Goal: Information Seeking & Learning: Learn about a topic

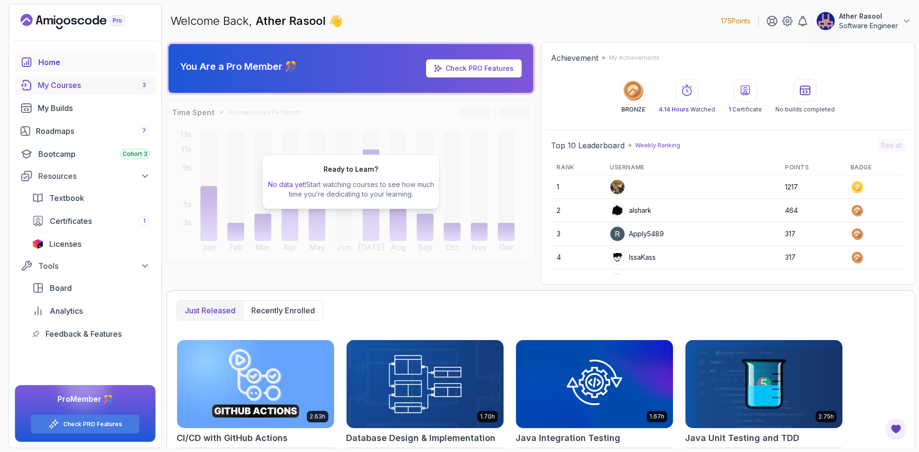
click at [67, 90] on div "My Courses 3" at bounding box center [94, 84] width 112 height 11
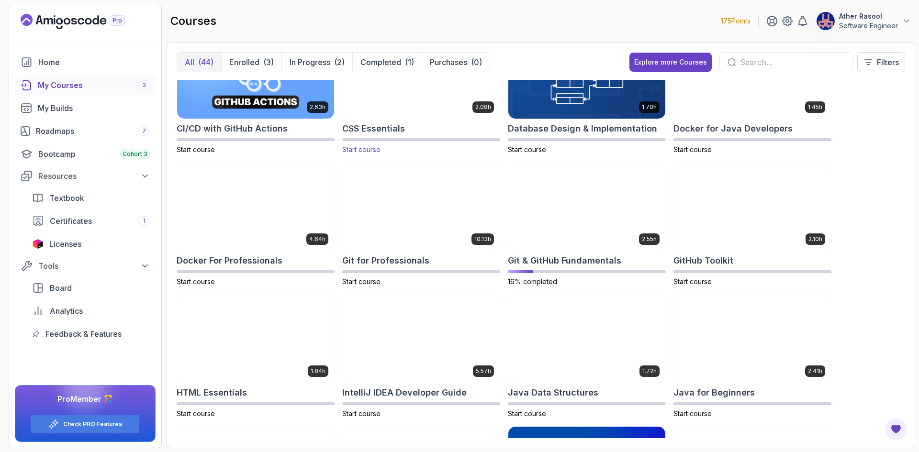
scroll to position [191, 0]
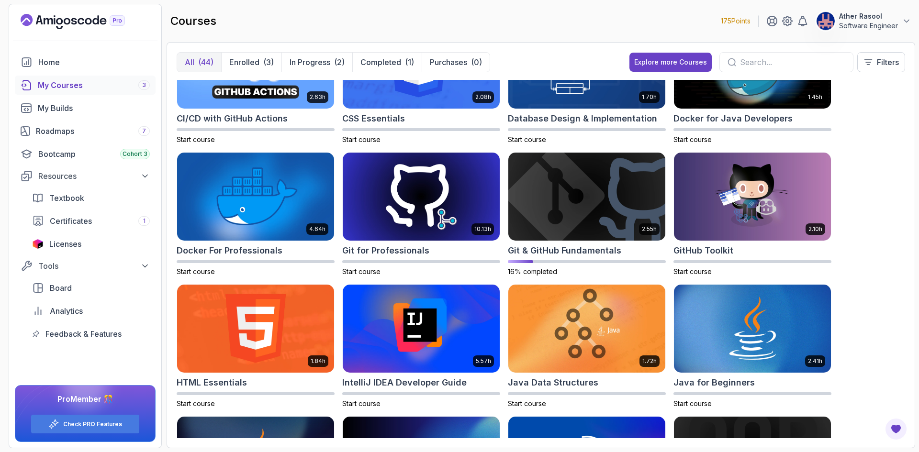
click at [759, 62] on input "text" at bounding box center [792, 61] width 105 height 11
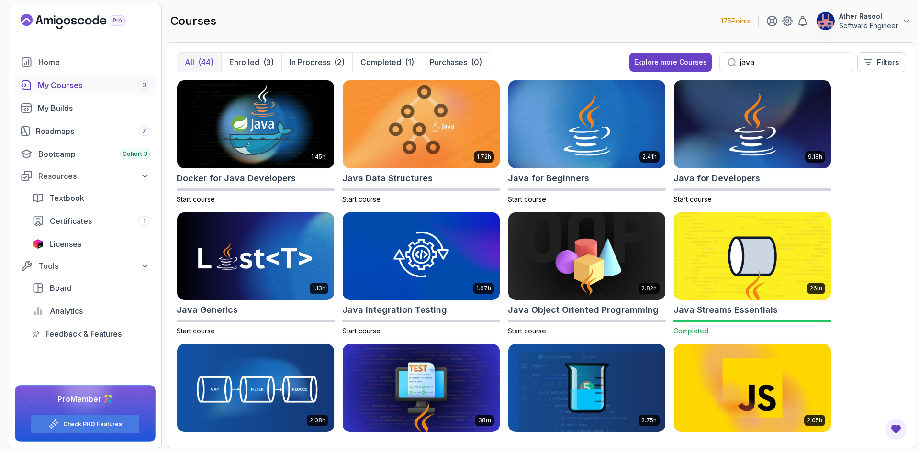
drag, startPoint x: 392, startPoint y: 178, endPoint x: 905, endPoint y: 284, distance: 523.7
click at [905, 284] on div "All (44) Enrolled (3) In Progress (2) Completed (1) Purchases (0) Explore more …" at bounding box center [540, 245] width 748 height 406
click at [263, 184] on h2 "Docker for Java Developers" at bounding box center [236, 178] width 119 height 13
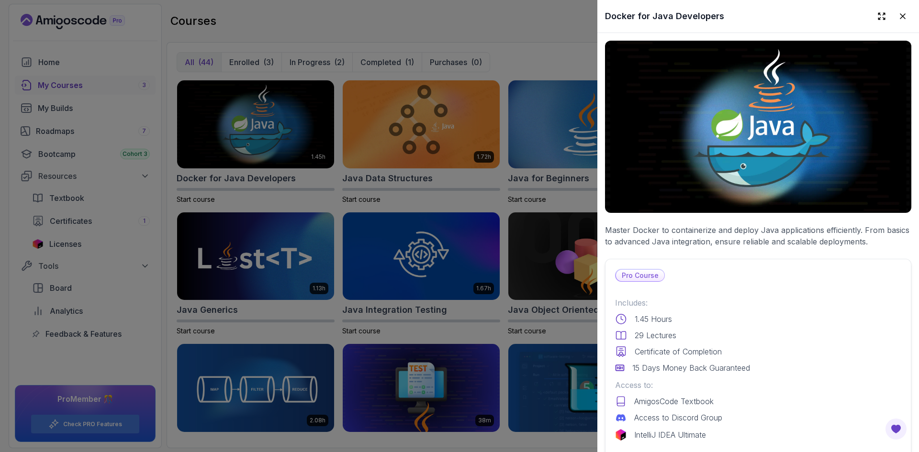
click at [265, 305] on div at bounding box center [459, 226] width 919 height 452
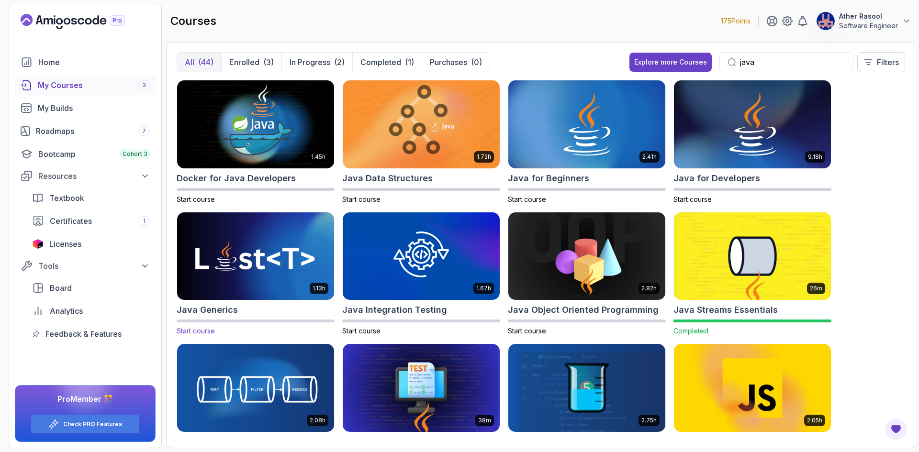
click at [234, 309] on h2 "Java Generics" at bounding box center [207, 309] width 61 height 13
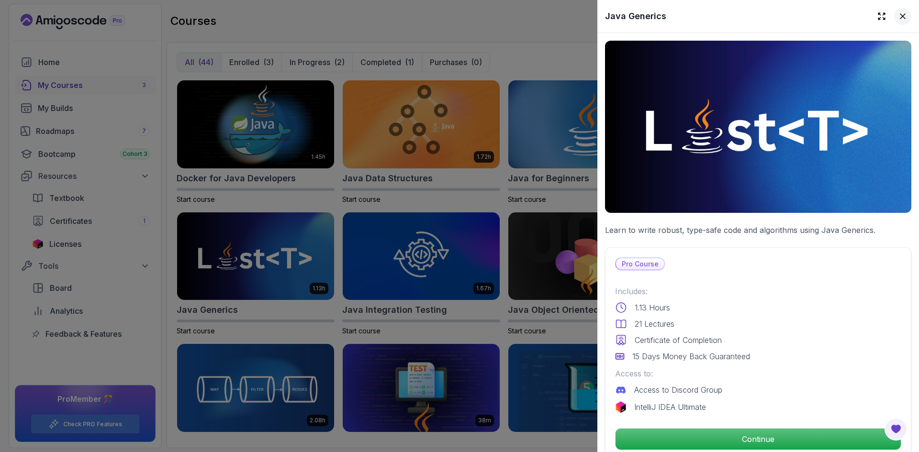
click at [898, 17] on icon at bounding box center [903, 16] width 10 height 10
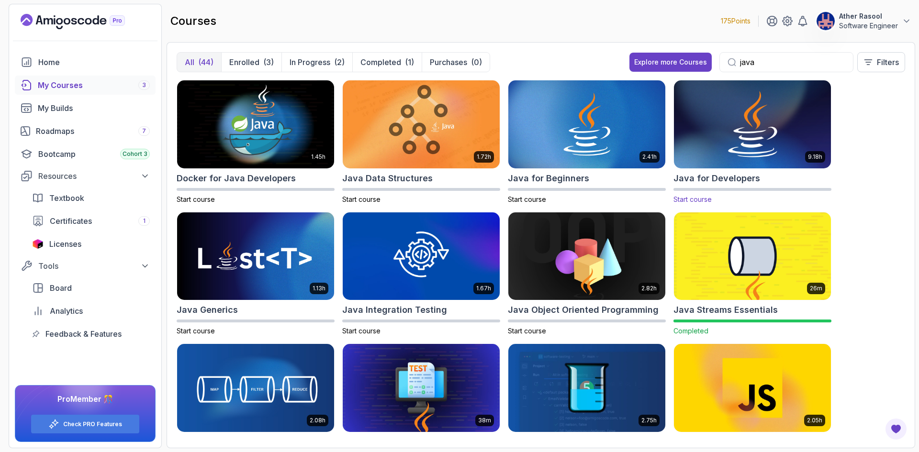
click at [697, 180] on h2 "Java for Developers" at bounding box center [716, 178] width 87 height 13
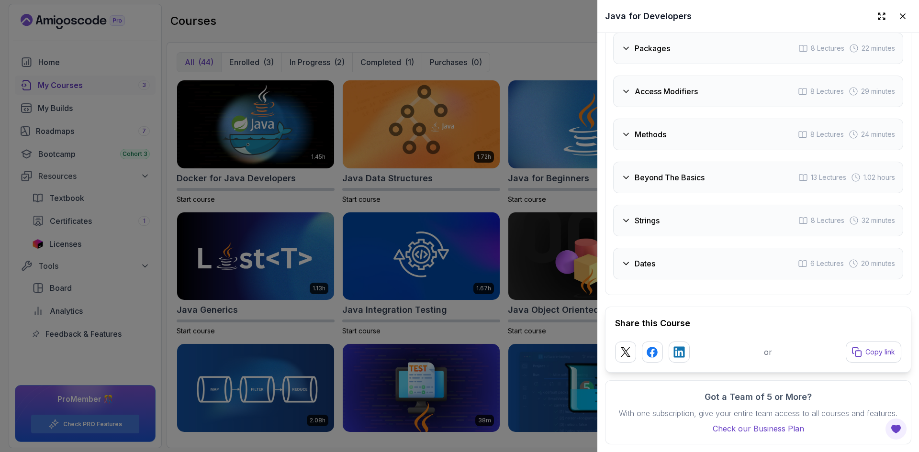
scroll to position [1810, 0]
click at [498, 199] on div at bounding box center [459, 226] width 919 height 452
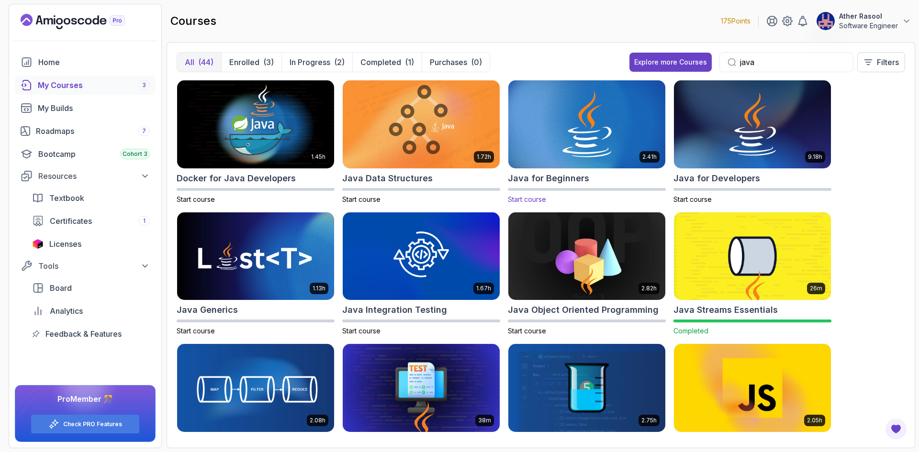
click at [559, 181] on h2 "Java for Beginners" at bounding box center [548, 178] width 81 height 13
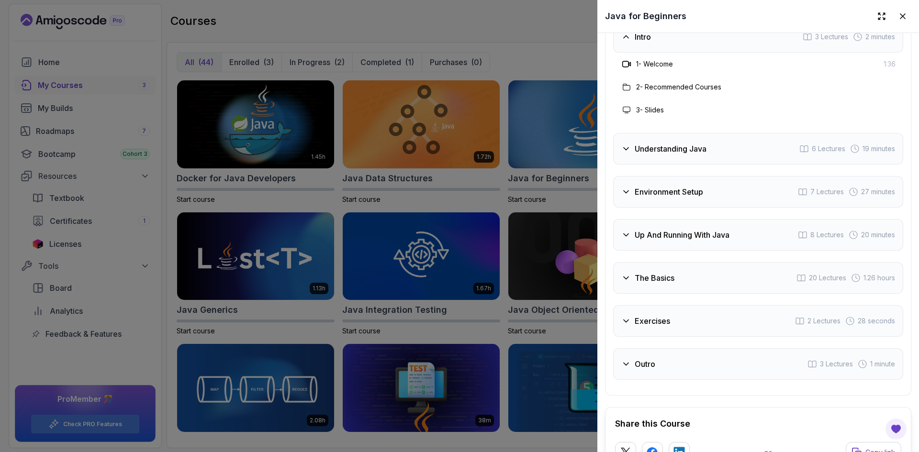
scroll to position [1816, 0]
click at [662, 273] on h3 "The Basics" at bounding box center [654, 278] width 40 height 11
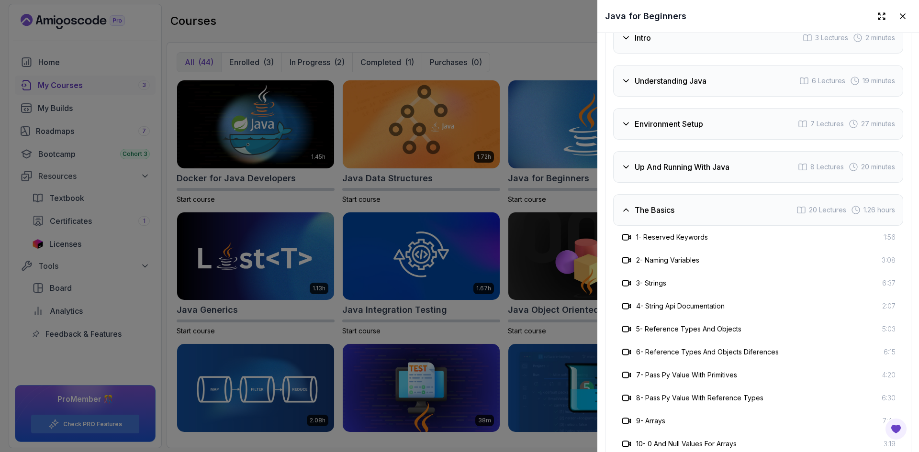
click at [510, 194] on div at bounding box center [459, 226] width 919 height 452
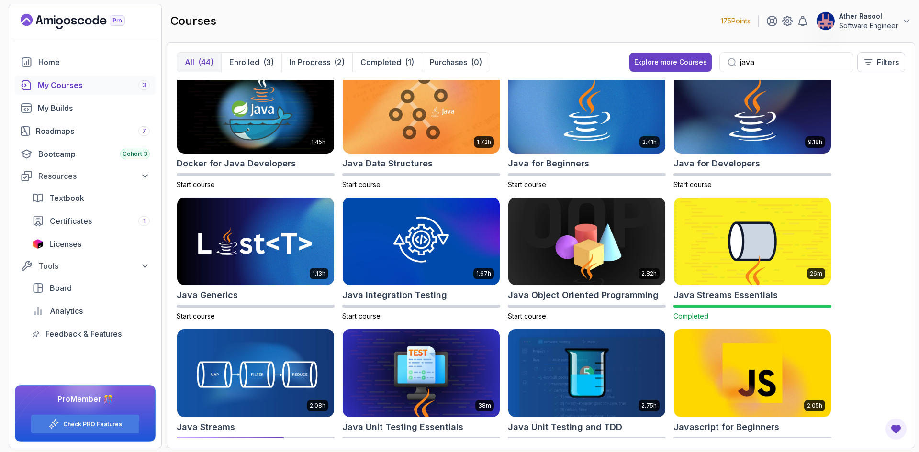
scroll to position [0, 0]
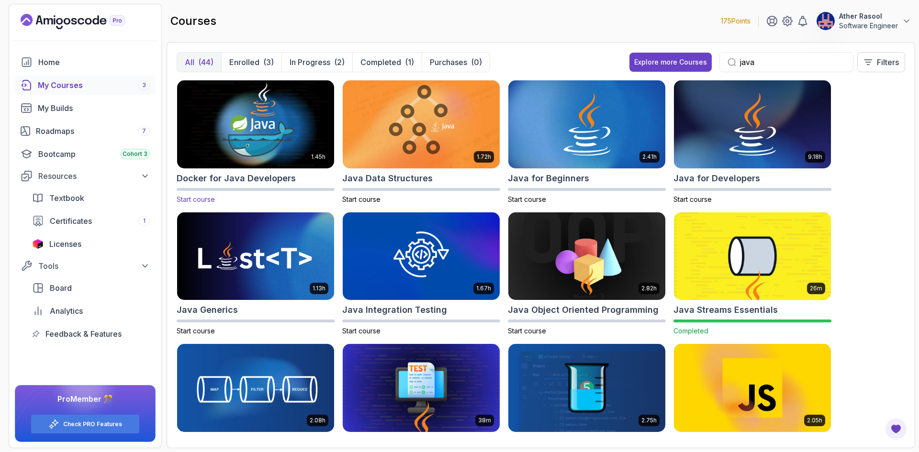
click at [271, 180] on h2 "Docker for Java Developers" at bounding box center [236, 178] width 119 height 13
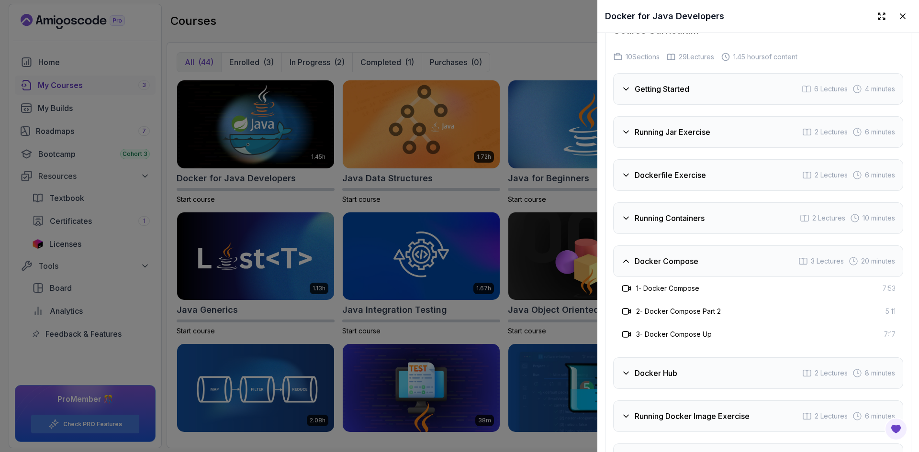
scroll to position [1579, 0]
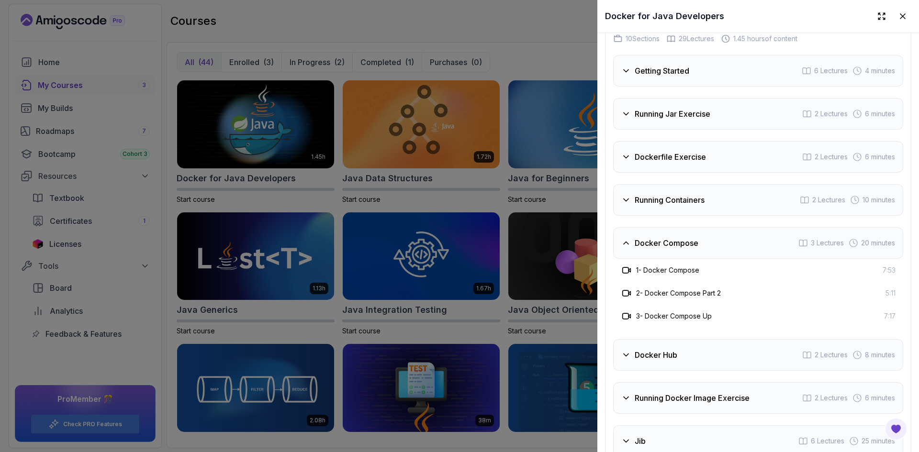
click at [496, 219] on div at bounding box center [459, 226] width 919 height 452
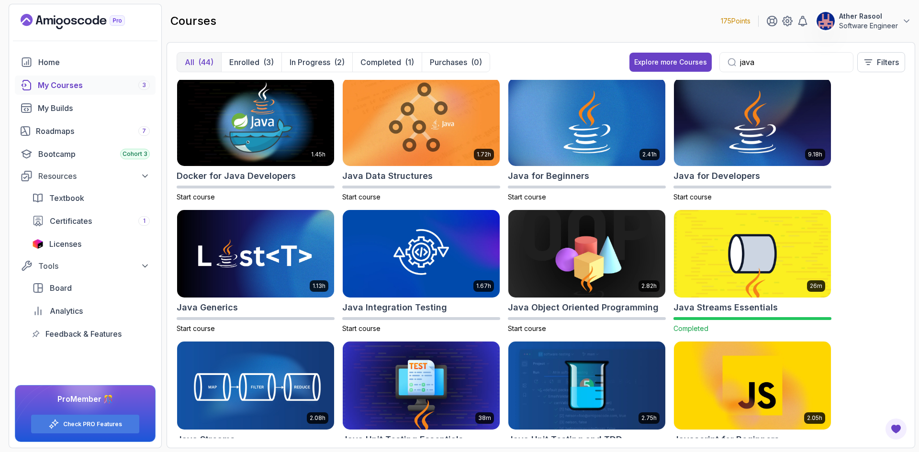
scroll to position [0, 0]
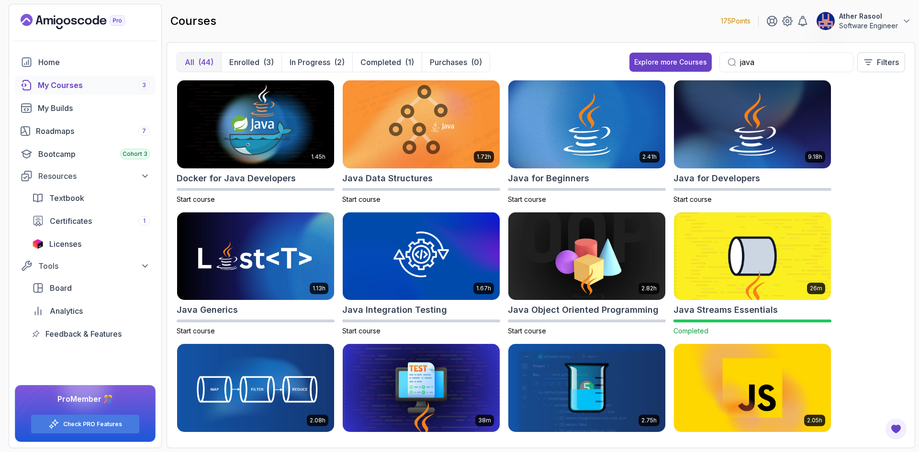
click at [768, 69] on div "java" at bounding box center [786, 62] width 134 height 20
click at [769, 64] on input "java" at bounding box center [792, 61] width 105 height 11
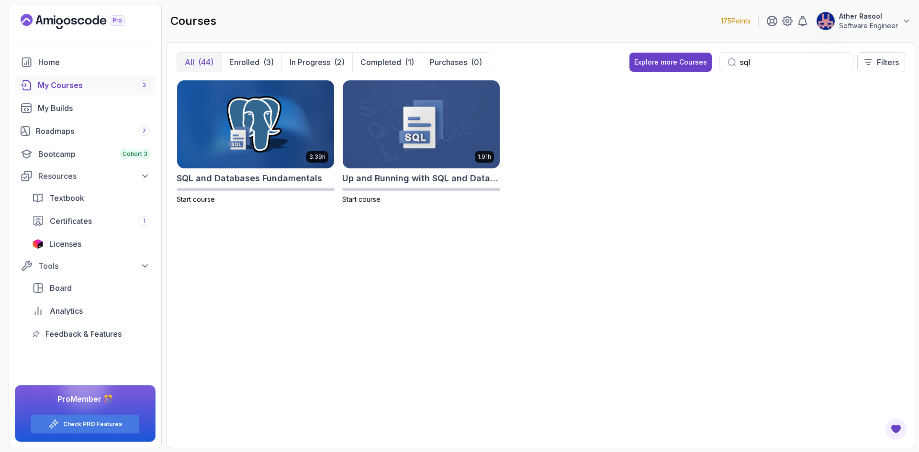
type input "sql"
click at [237, 168] on img at bounding box center [255, 124] width 165 height 92
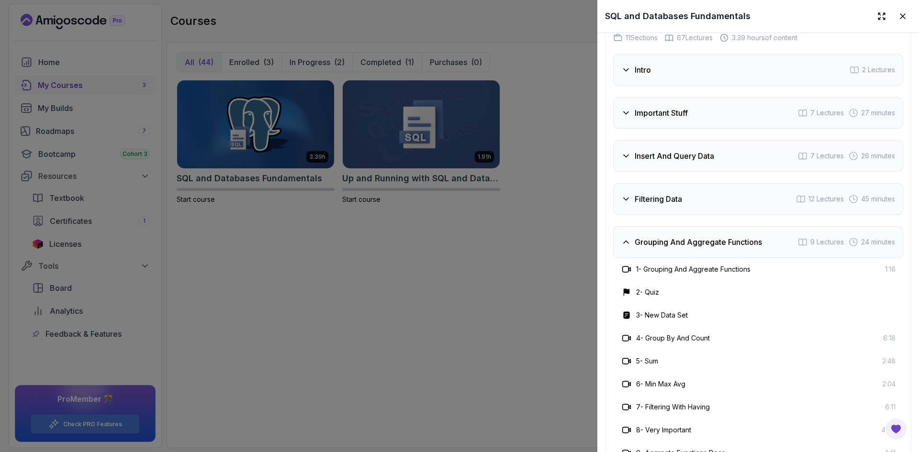
click at [729, 238] on h3 "Grouping And Aggregate Functions" at bounding box center [697, 241] width 127 height 11
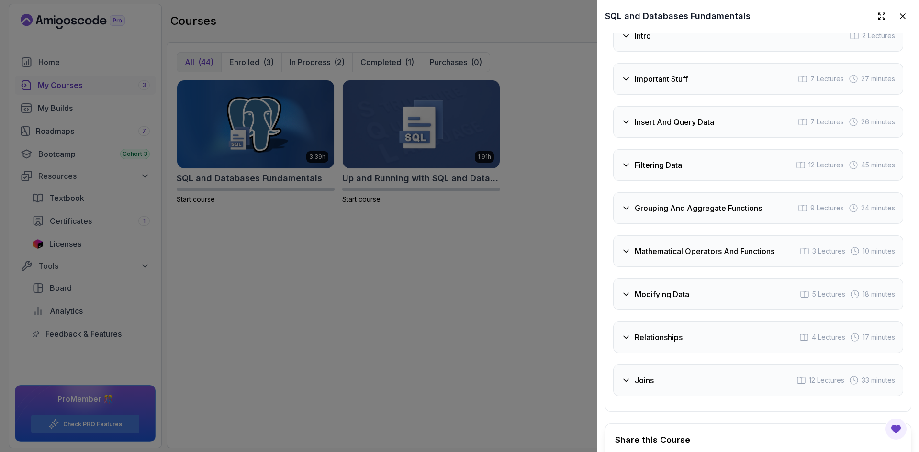
scroll to position [1627, 0]
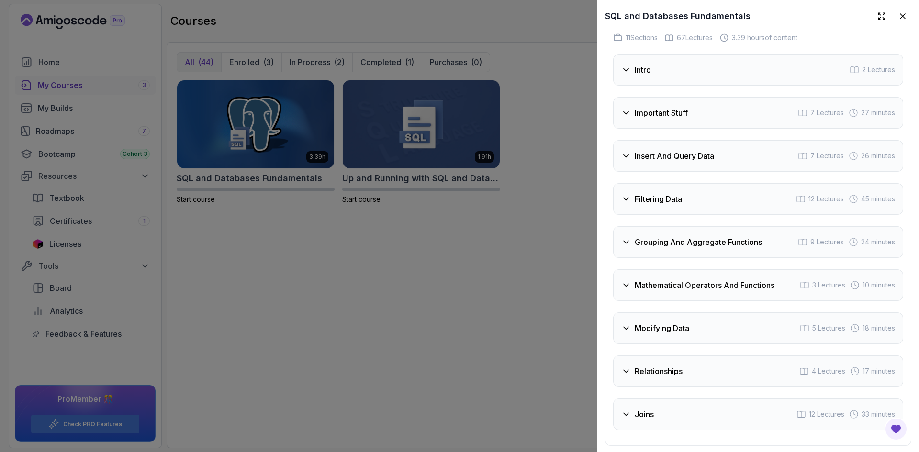
click at [448, 171] on div at bounding box center [459, 226] width 919 height 452
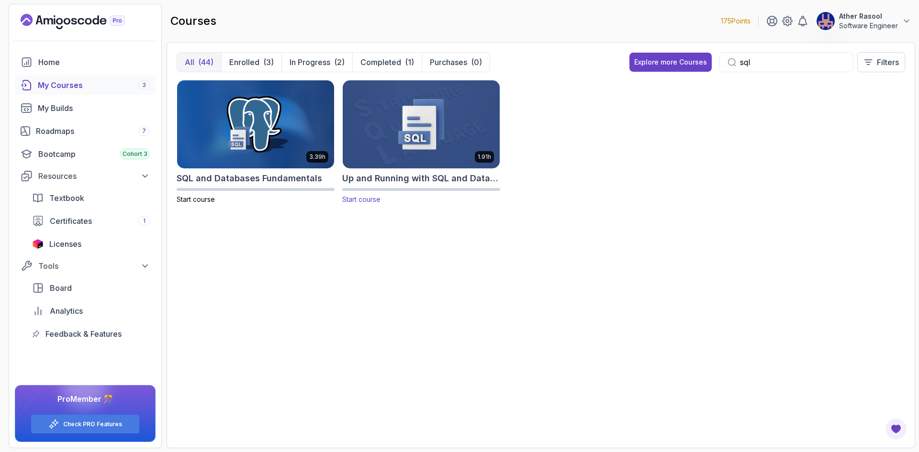
click at [424, 156] on img at bounding box center [421, 124] width 165 height 92
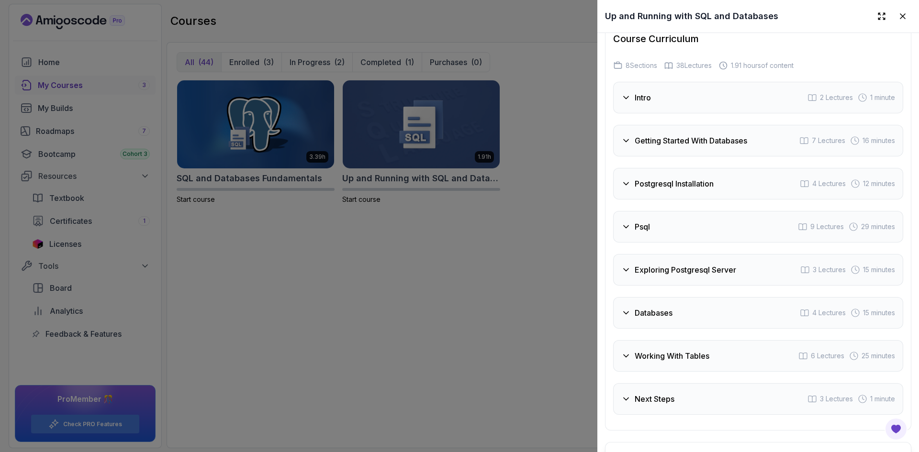
scroll to position [1379, 0]
click at [690, 135] on h3 "Getting Started With Databases" at bounding box center [690, 140] width 112 height 11
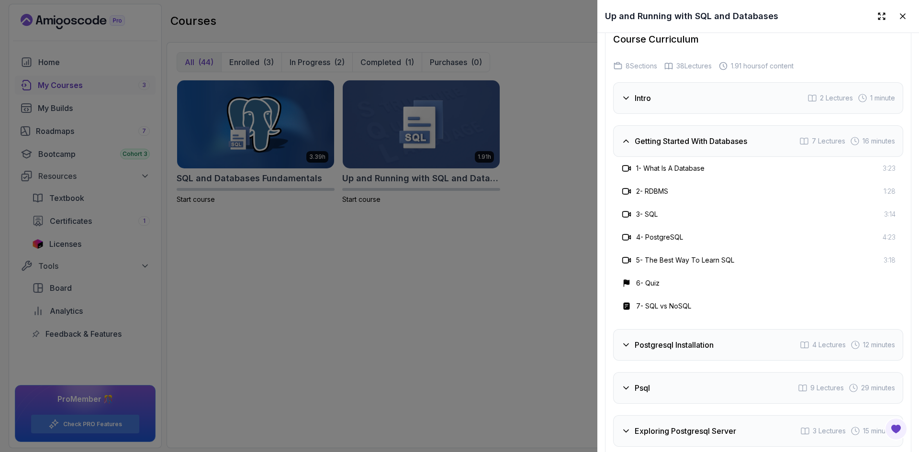
click at [690, 135] on h3 "Getting Started With Databases" at bounding box center [690, 140] width 112 height 11
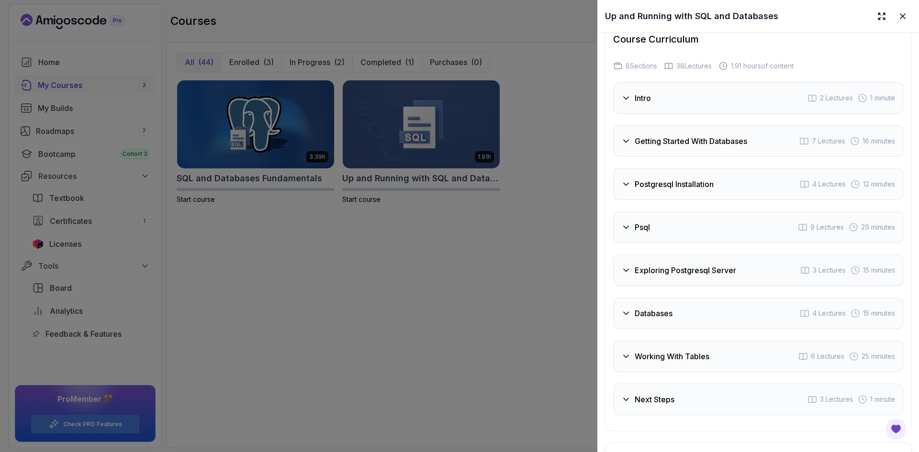
click at [698, 171] on div "Postgresql Installation 4 Lectures 12 minutes" at bounding box center [758, 184] width 290 height 32
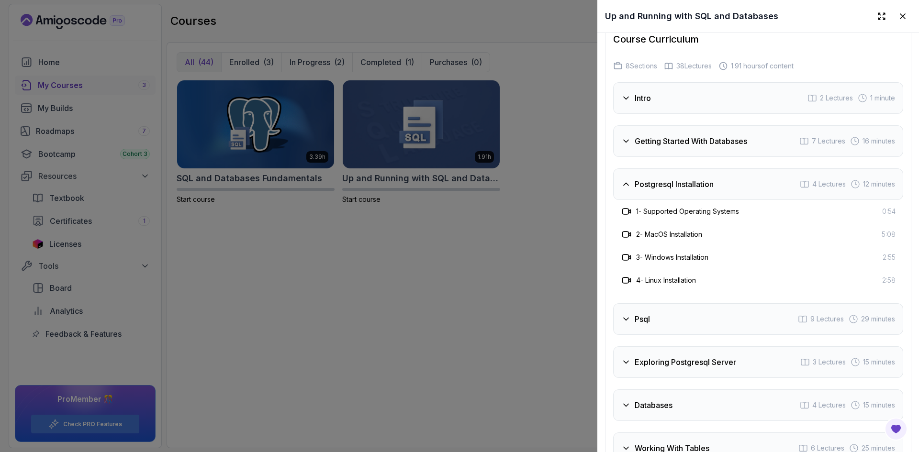
click at [698, 171] on div "Postgresql Installation 4 Lectures 12 minutes" at bounding box center [758, 184] width 290 height 32
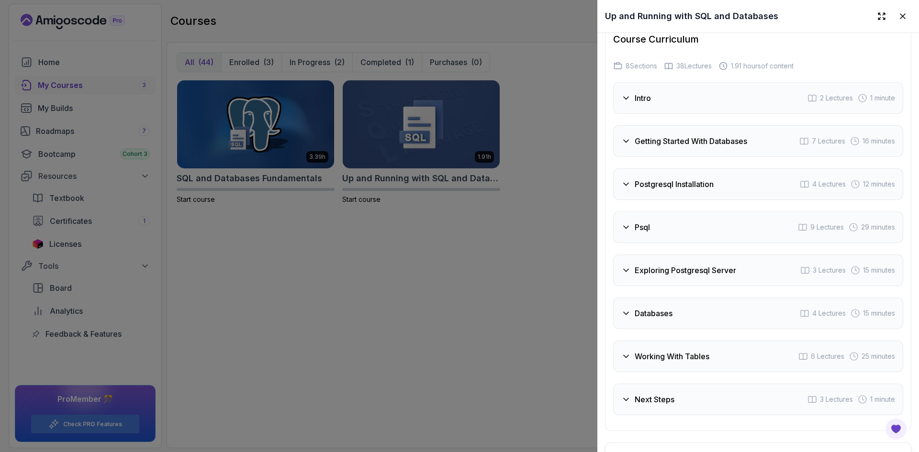
click at [706, 215] on div "Psql 9 Lectures 29 minutes" at bounding box center [758, 227] width 290 height 32
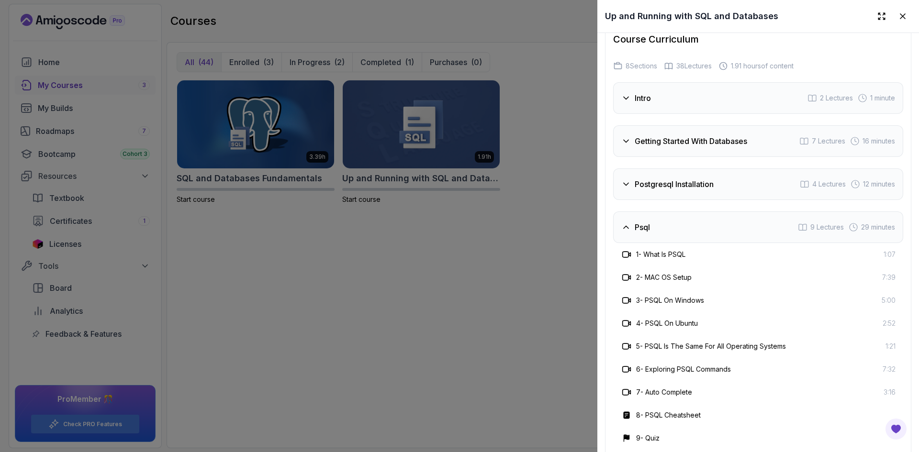
click at [706, 215] on div "Psql 9 Lectures 29 minutes" at bounding box center [758, 227] width 290 height 32
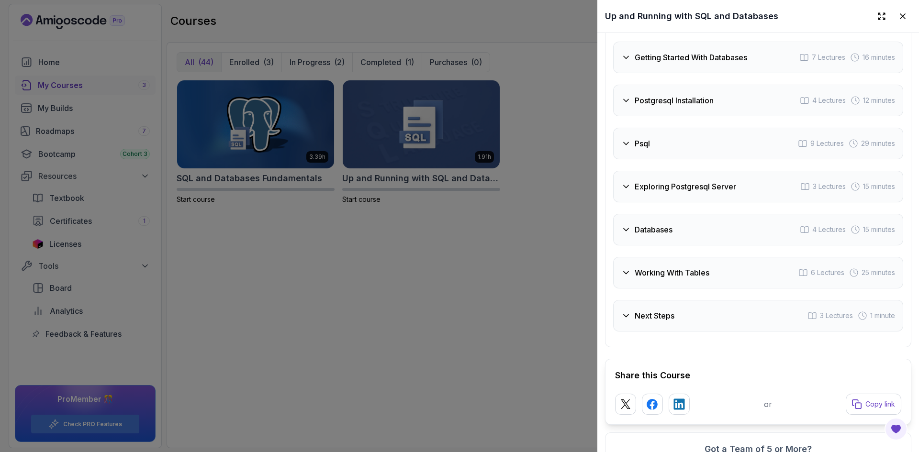
scroll to position [1474, 0]
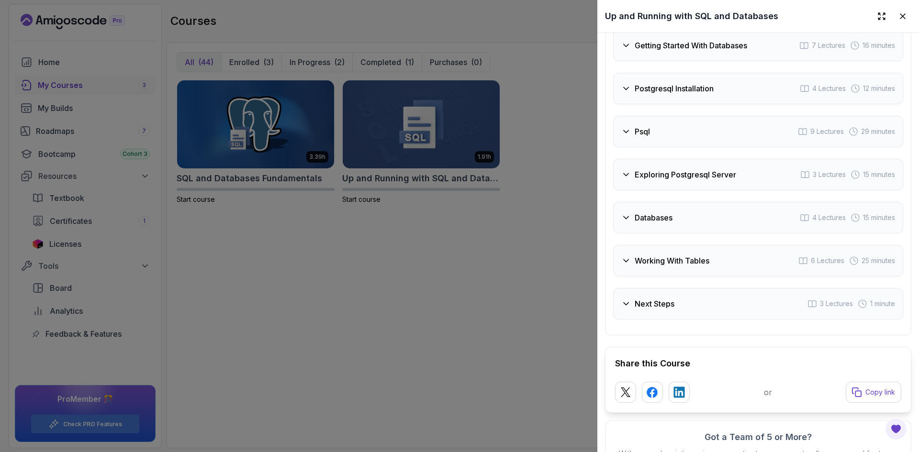
click at [736, 174] on h3 "Exploring Postgresql Server" at bounding box center [684, 174] width 101 height 11
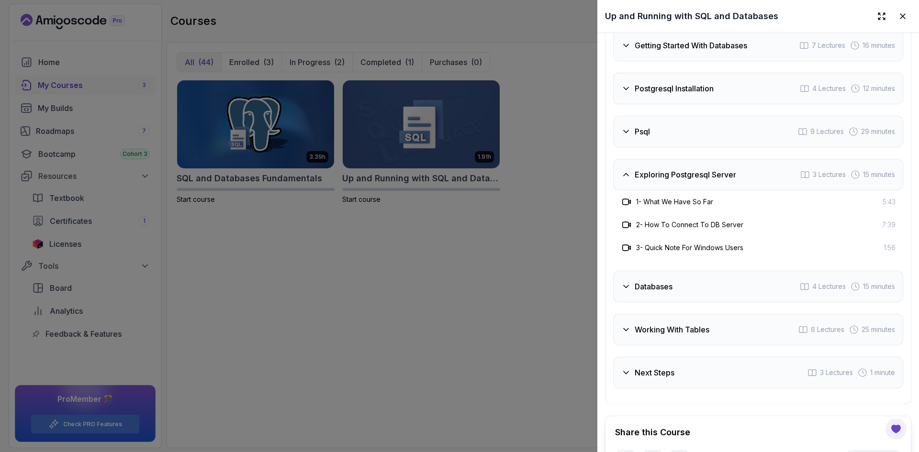
click at [736, 174] on h3 "Exploring Postgresql Server" at bounding box center [684, 174] width 101 height 11
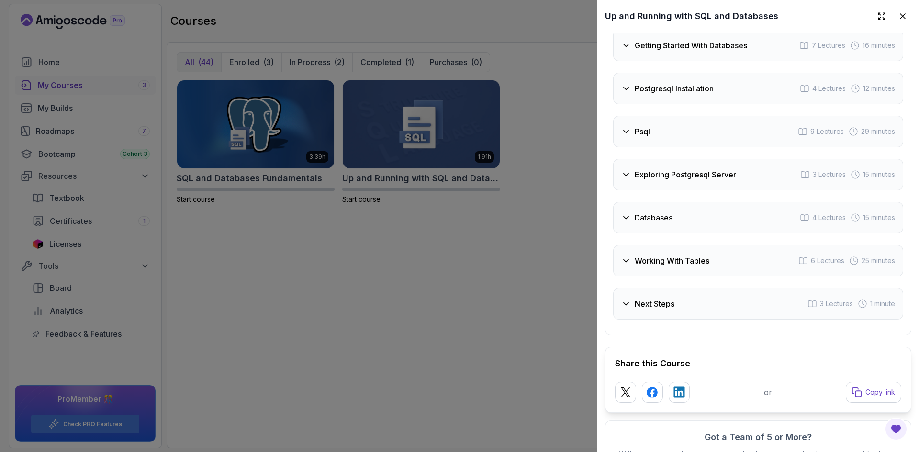
click at [728, 220] on div "Databases 4 Lectures 15 minutes" at bounding box center [758, 218] width 290 height 32
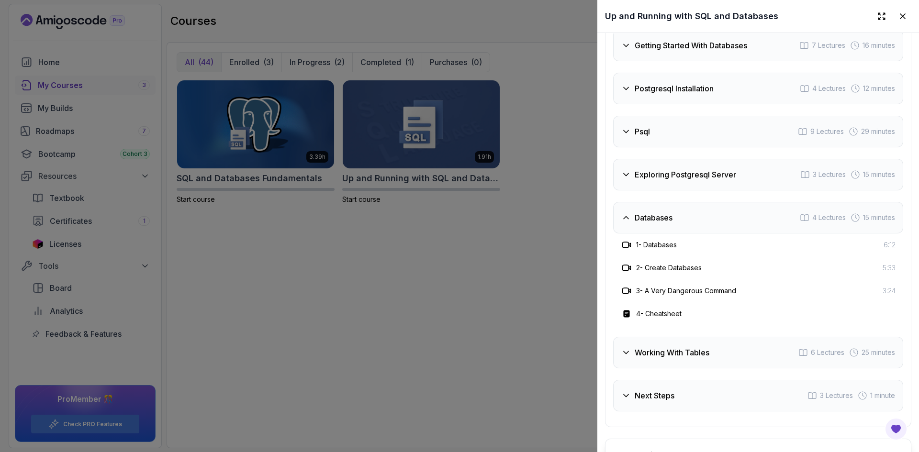
click at [727, 220] on div "Databases 4 Lectures 15 minutes" at bounding box center [758, 218] width 290 height 32
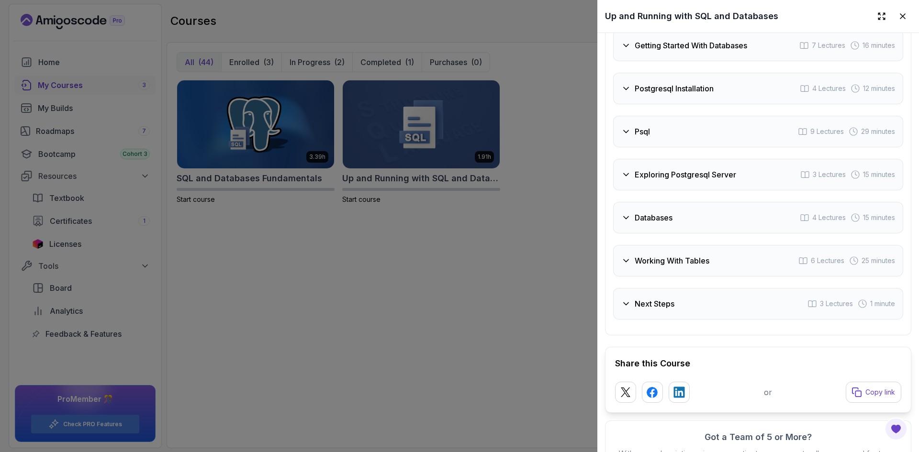
click at [738, 288] on div "Next Steps 3 Lectures 1 minute" at bounding box center [758, 304] width 290 height 32
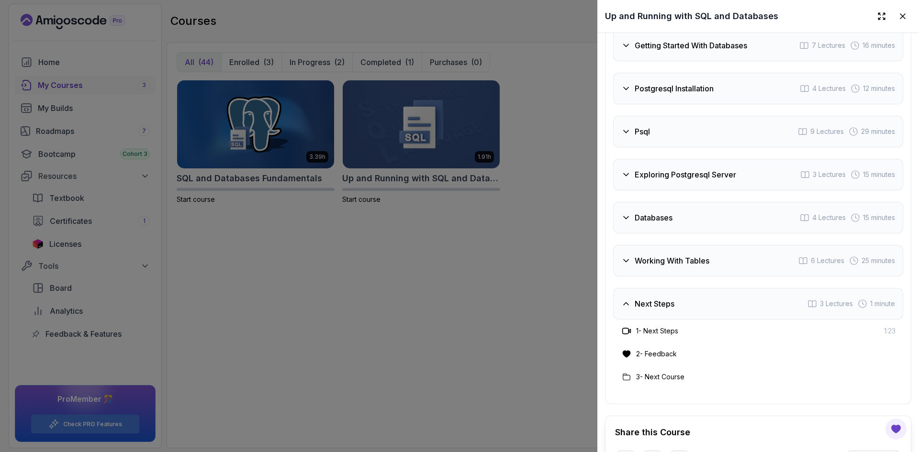
click at [738, 264] on div "Working With Tables 6 Lectures 25 minutes" at bounding box center [758, 261] width 290 height 32
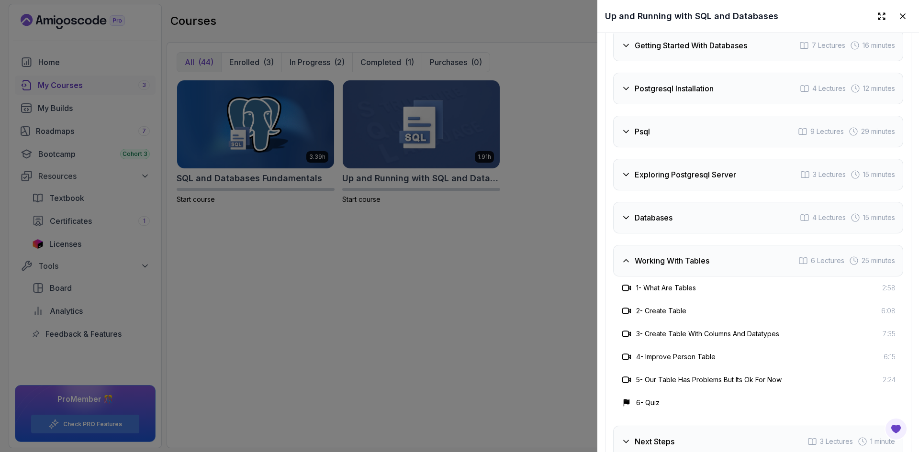
click at [738, 263] on div "Working With Tables 6 Lectures 25 minutes" at bounding box center [758, 261] width 290 height 32
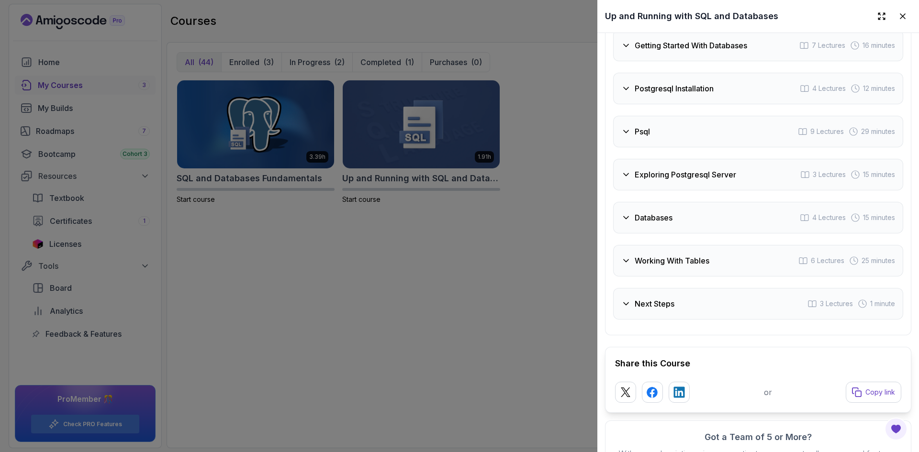
click at [740, 288] on div "Next Steps 3 Lectures 1 minute" at bounding box center [758, 304] width 290 height 32
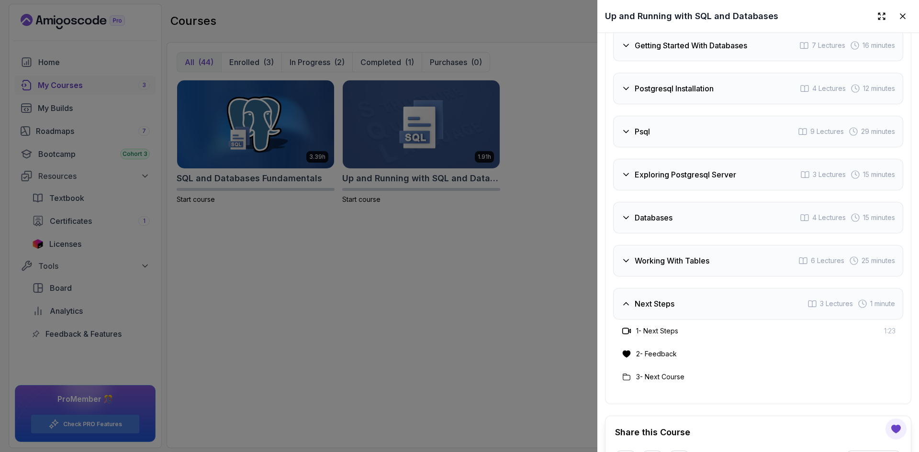
click at [740, 288] on div "Next Steps 3 Lectures 1 minute" at bounding box center [758, 304] width 290 height 32
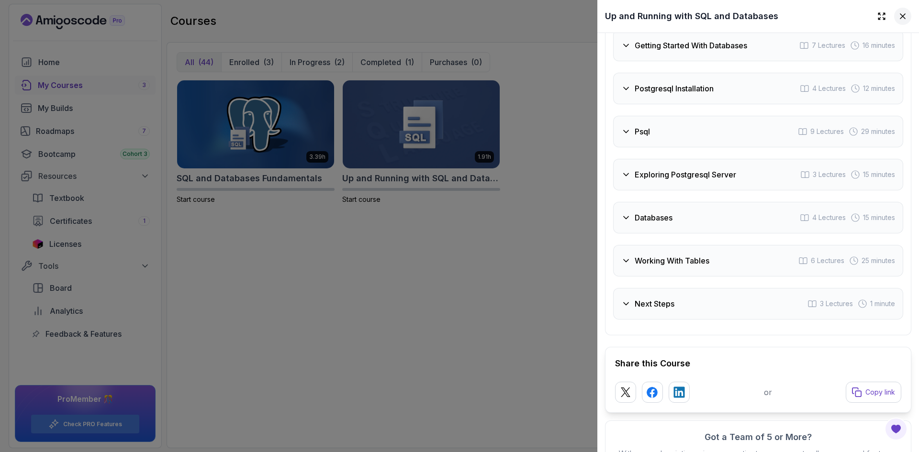
click at [899, 13] on icon at bounding box center [903, 16] width 10 height 10
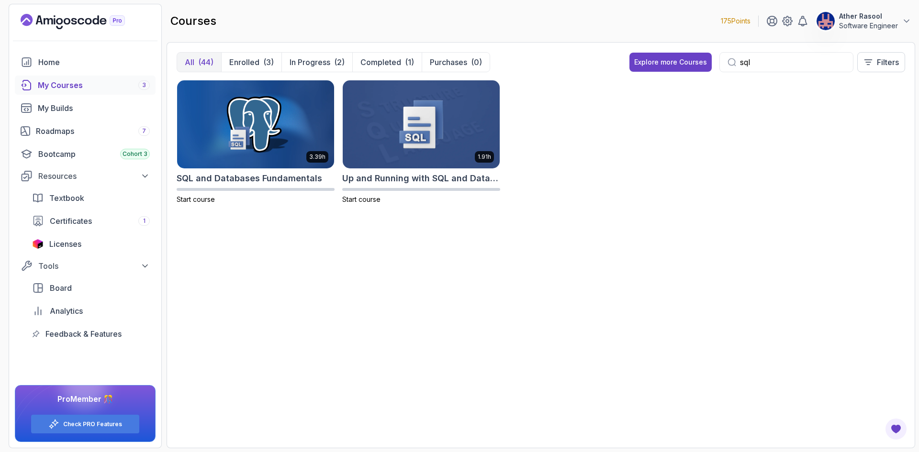
click at [198, 57] on div "(44)" at bounding box center [205, 61] width 15 height 11
click at [752, 59] on input "sql" at bounding box center [792, 61] width 105 height 11
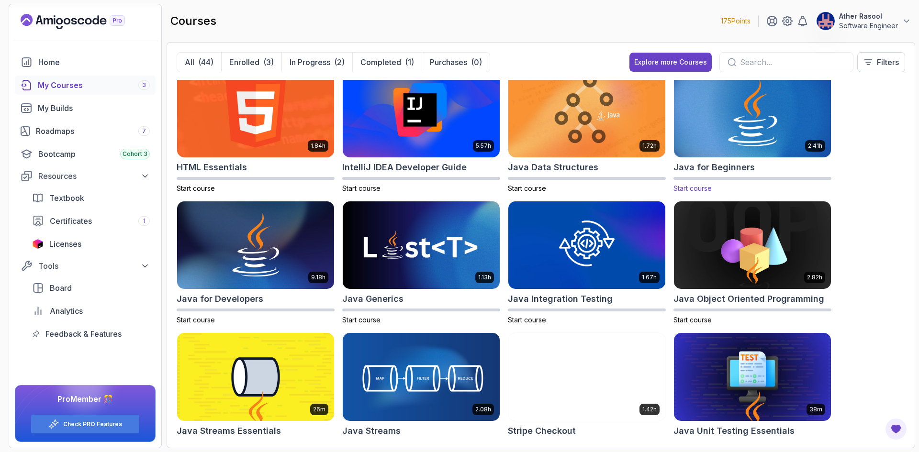
scroll to position [478, 0]
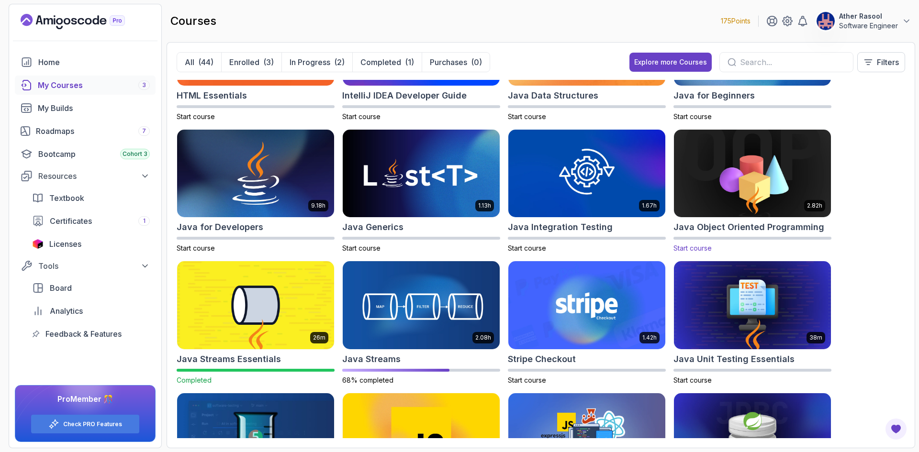
click at [749, 225] on h2 "Java Object Oriented Programming" at bounding box center [748, 227] width 151 height 13
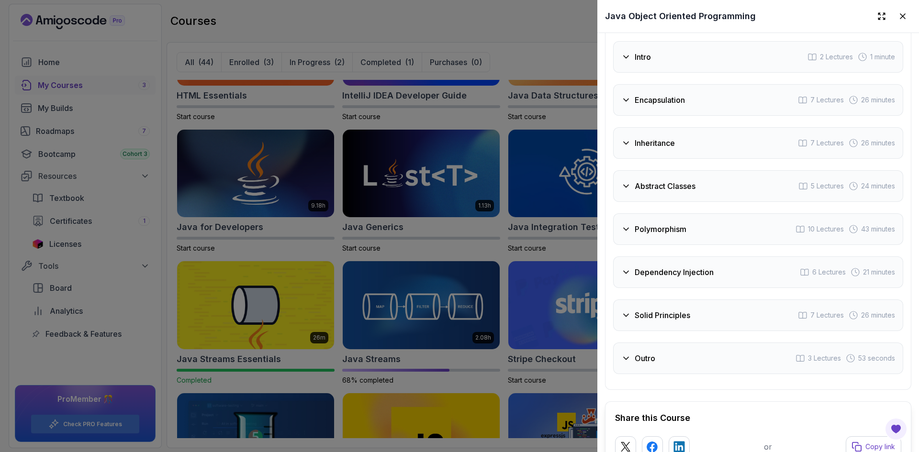
scroll to position [1619, 0]
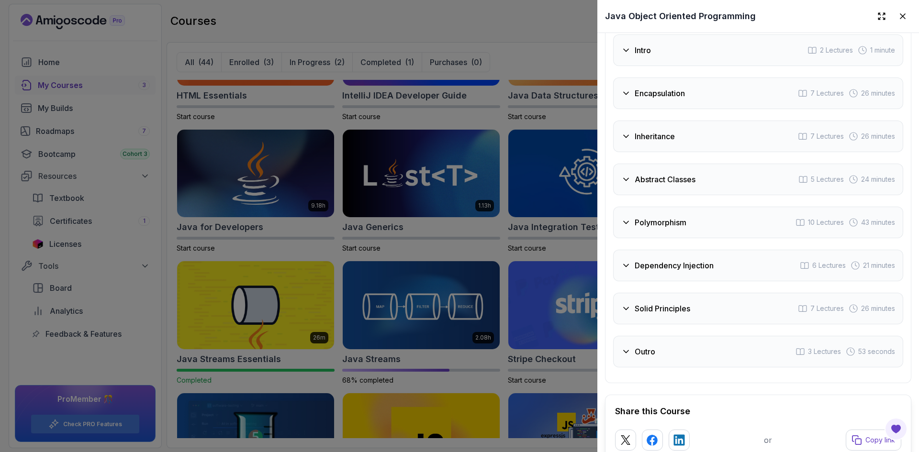
click at [687, 296] on div "Solid Principles 7 Lectures 26 minutes" at bounding box center [758, 309] width 290 height 32
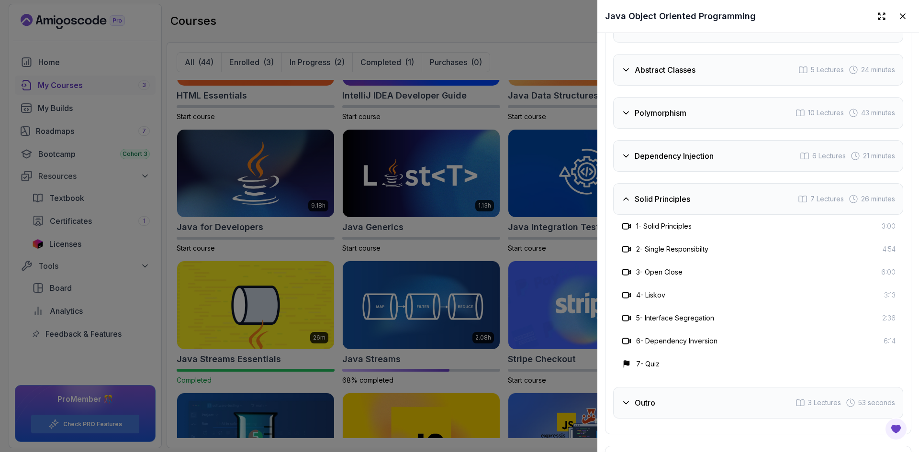
scroll to position [1763, 0]
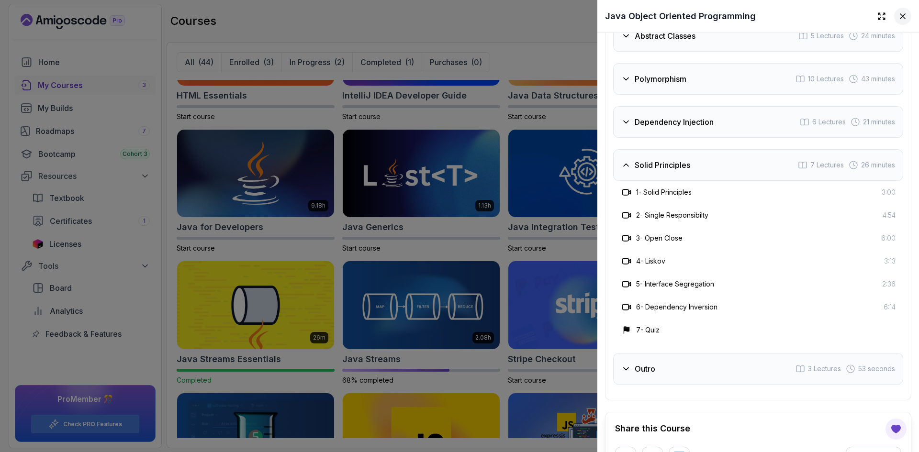
click at [898, 17] on icon at bounding box center [903, 16] width 10 height 10
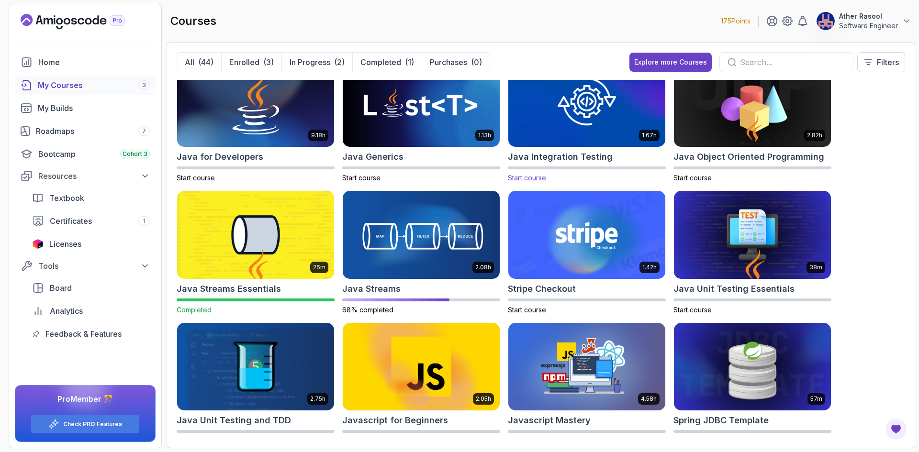
scroll to position [574, 0]
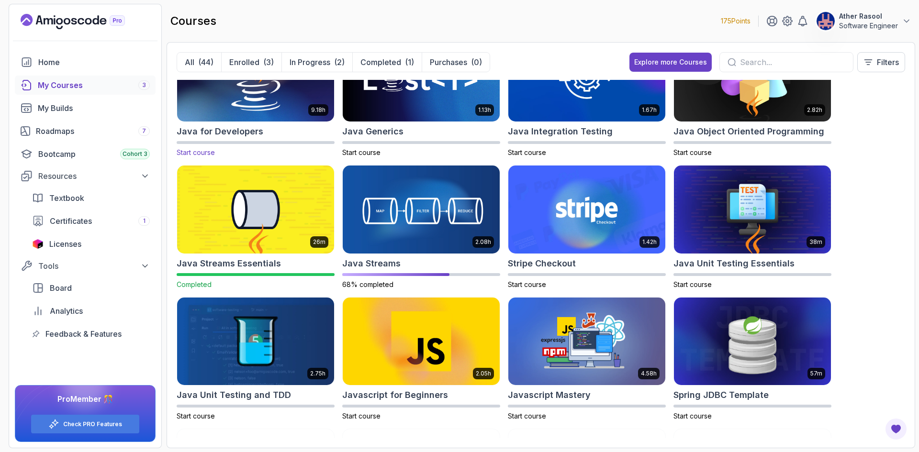
click at [267, 130] on div "Java for Developers" at bounding box center [256, 131] width 158 height 13
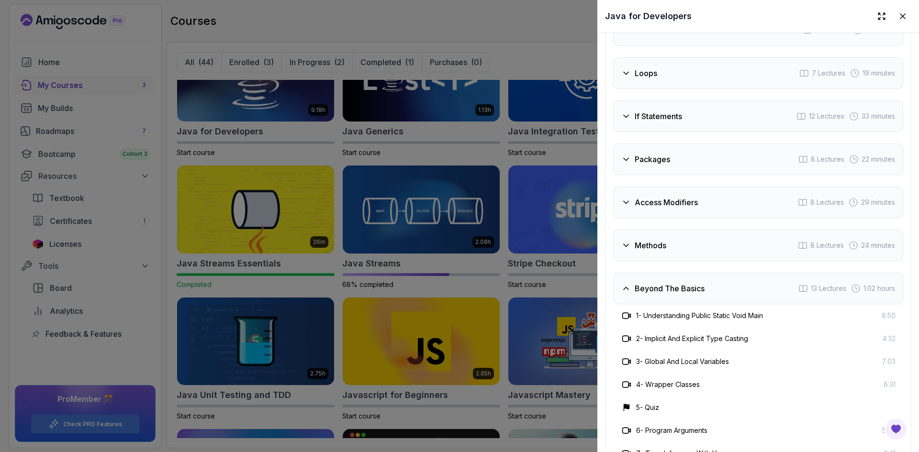
scroll to position [1674, 0]
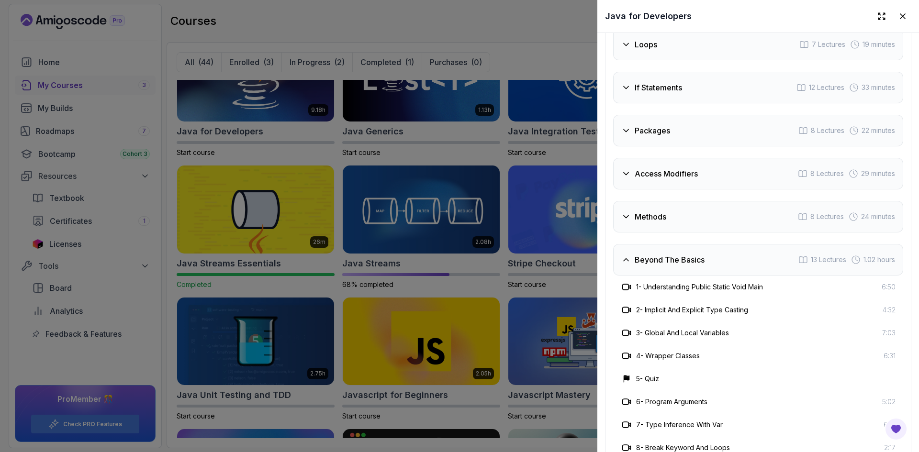
click at [851, 257] on icon at bounding box center [856, 260] width 10 height 10
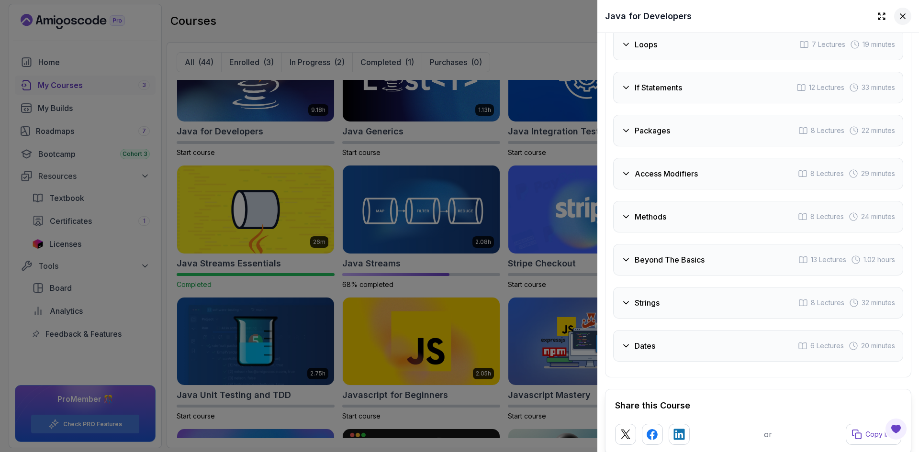
click at [898, 14] on icon at bounding box center [903, 16] width 10 height 10
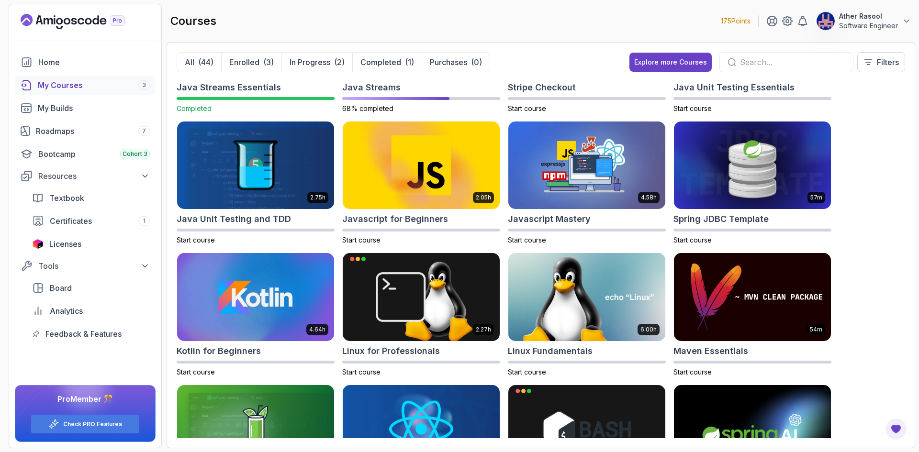
scroll to position [765, 0]
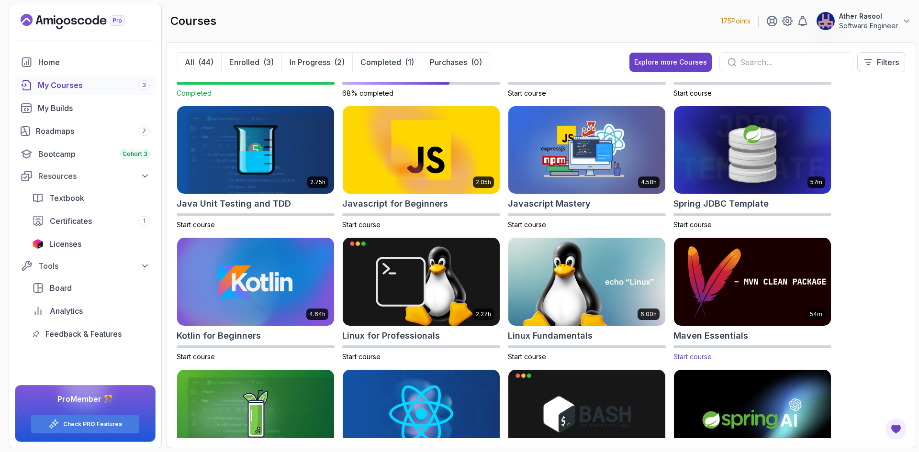
click at [782, 299] on img at bounding box center [752, 282] width 165 height 92
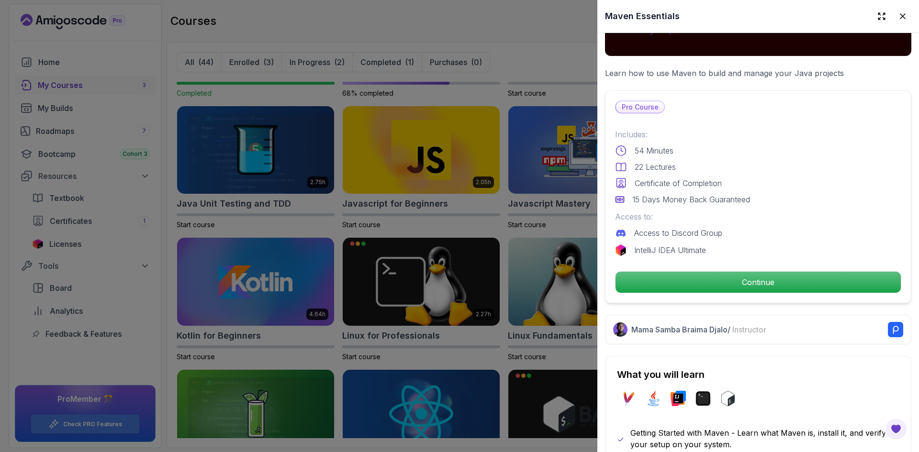
scroll to position [191, 0]
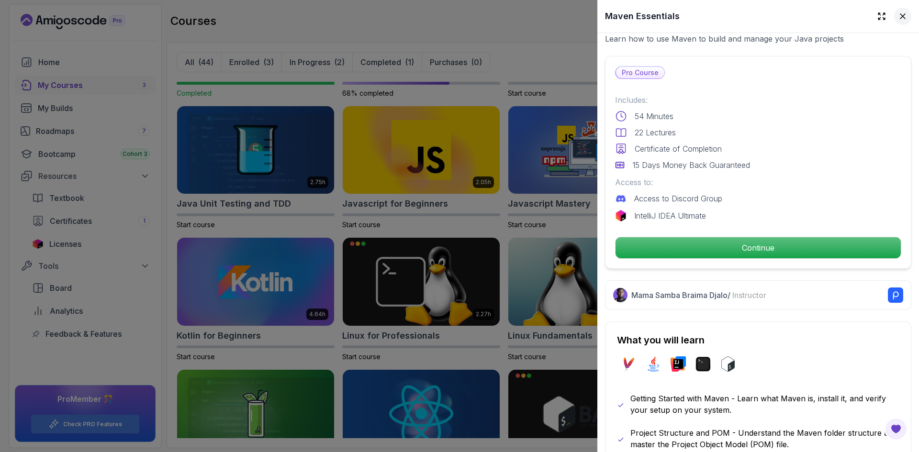
click at [898, 17] on icon at bounding box center [903, 16] width 10 height 10
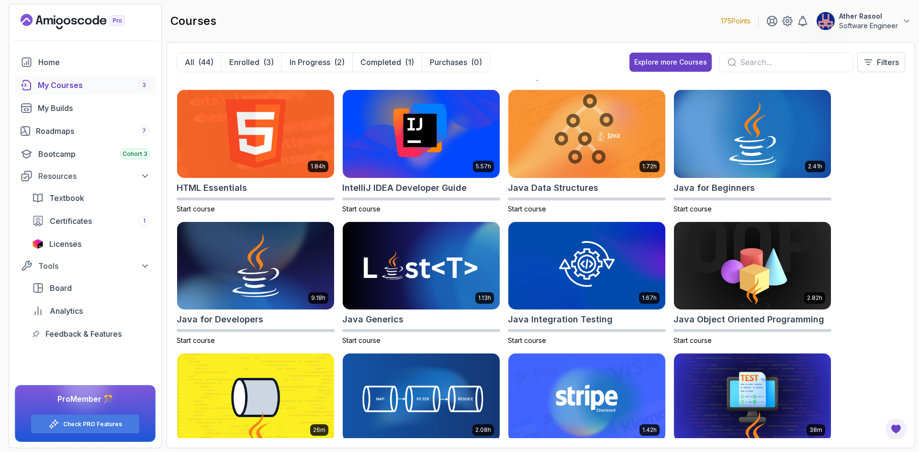
scroll to position [331, 0]
